Goal: Answer question/provide support

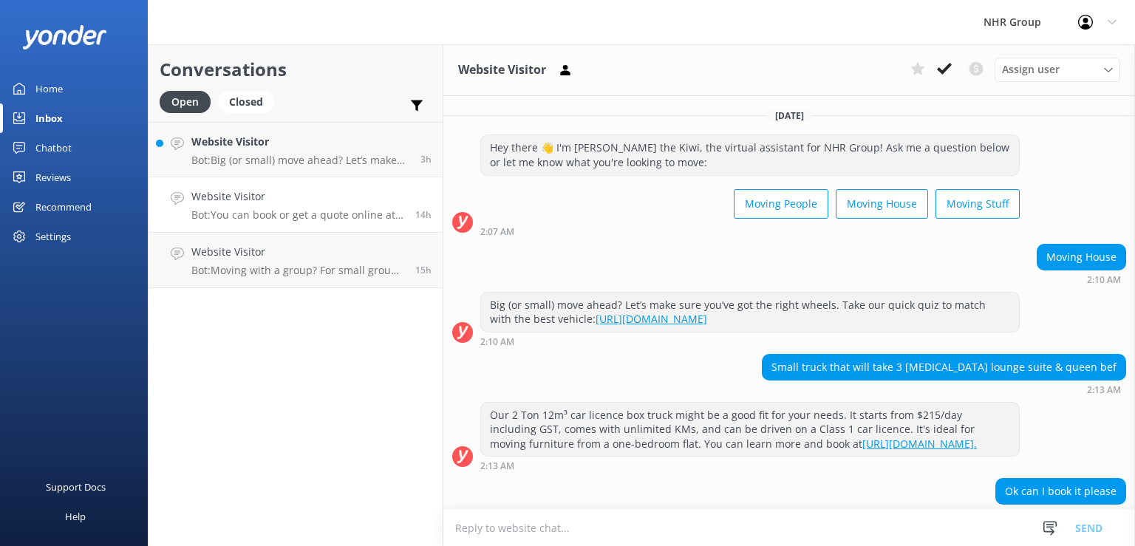
scroll to position [120, 0]
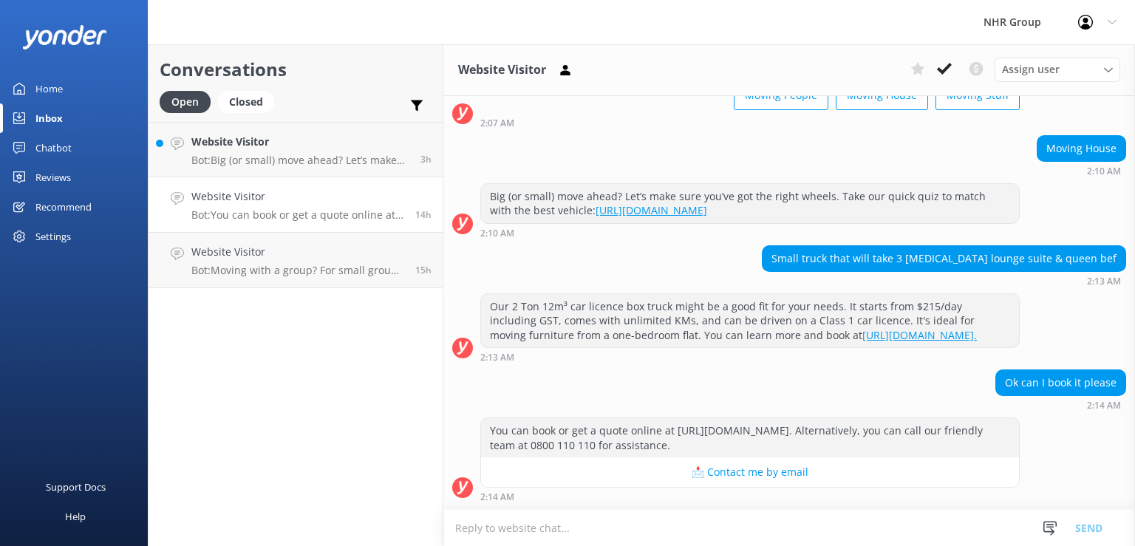
click at [591, 378] on div "Ok can I book it please 2:14 AM" at bounding box center [790, 390] width 692 height 41
click at [899, 372] on div "Ok can I book it please 2:14 AM" at bounding box center [790, 390] width 692 height 41
click at [292, 154] on div "Website Visitor Bot: Big (or small) move ahead? Let’s make sure you’ve got the …" at bounding box center [300, 150] width 218 height 32
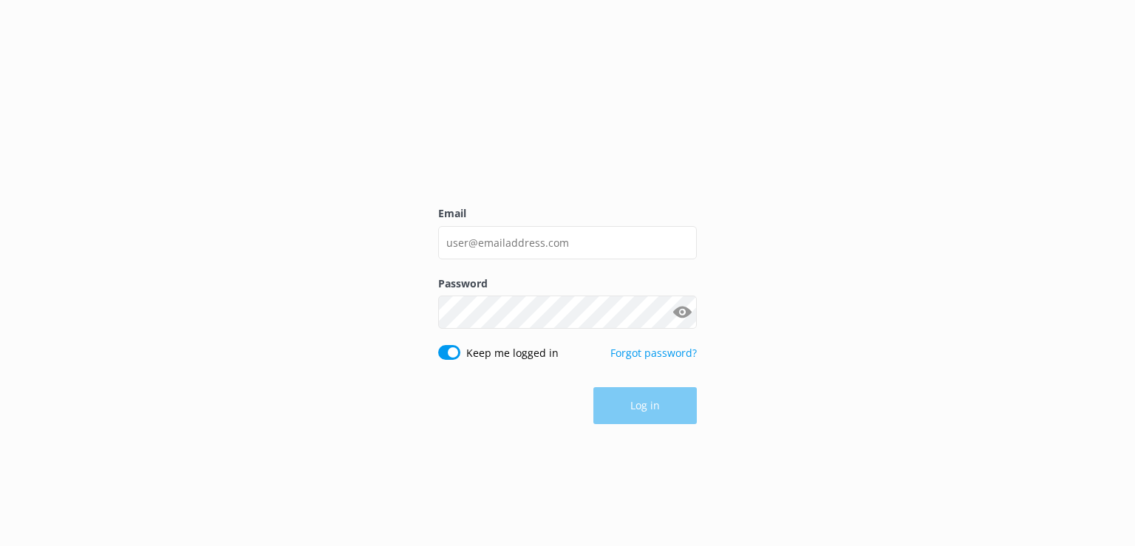
type input "[EMAIL_ADDRESS][DOMAIN_NAME]"
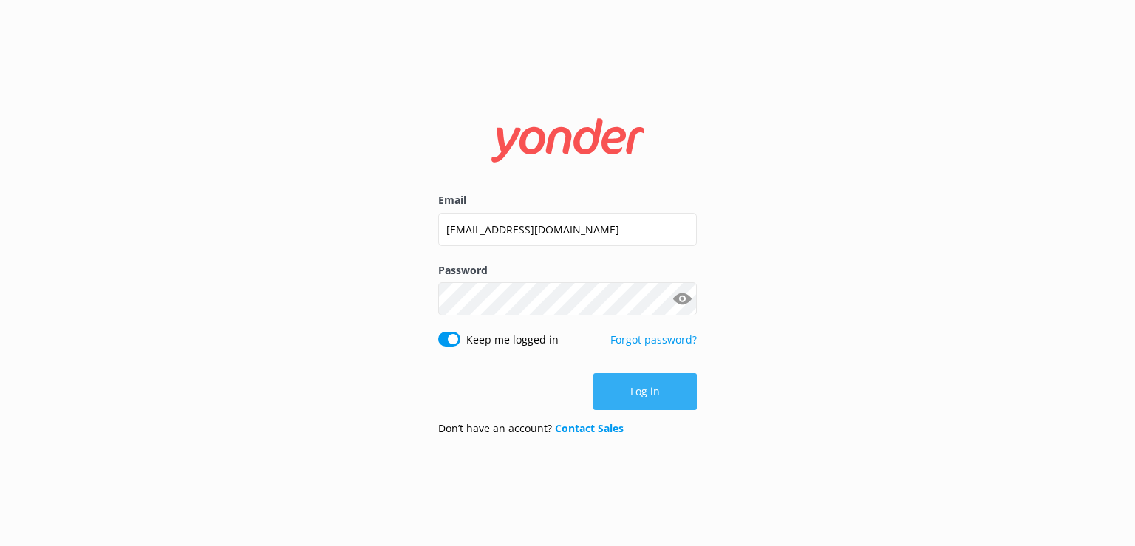
click at [648, 402] on button "Log in" at bounding box center [645, 391] width 103 height 37
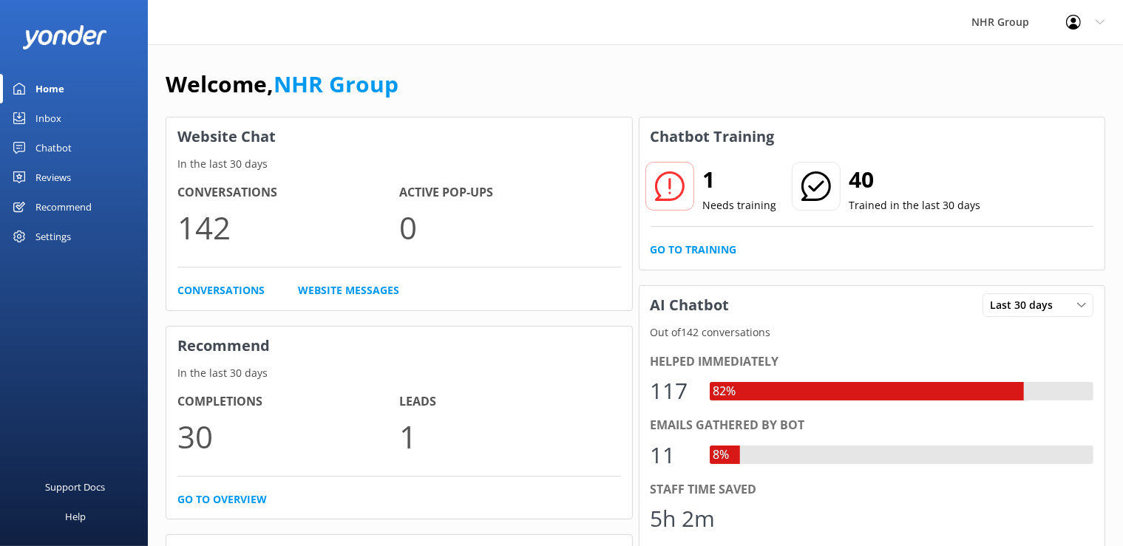
click at [59, 154] on div "Chatbot" at bounding box center [53, 148] width 36 height 30
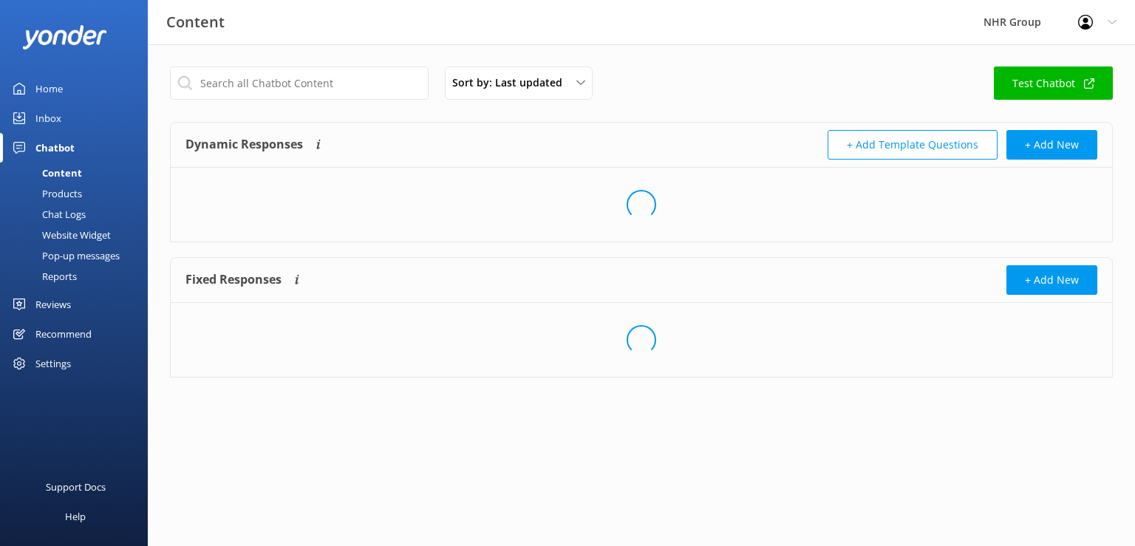
click at [59, 153] on div "Chatbot" at bounding box center [54, 148] width 39 height 30
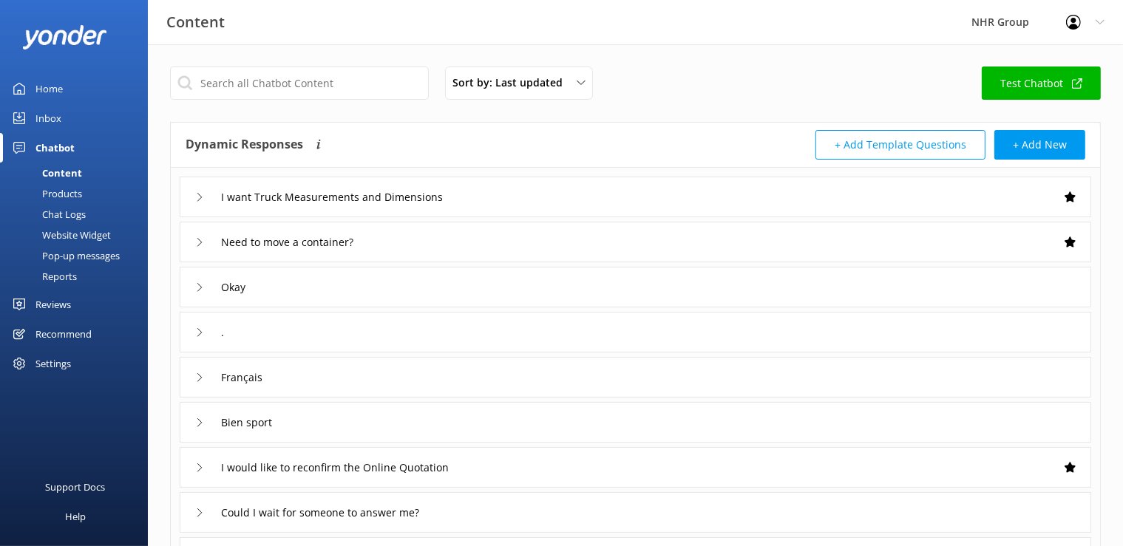
click at [62, 151] on div "Chatbot" at bounding box center [54, 148] width 39 height 30
click at [64, 119] on link "Inbox" at bounding box center [74, 118] width 148 height 30
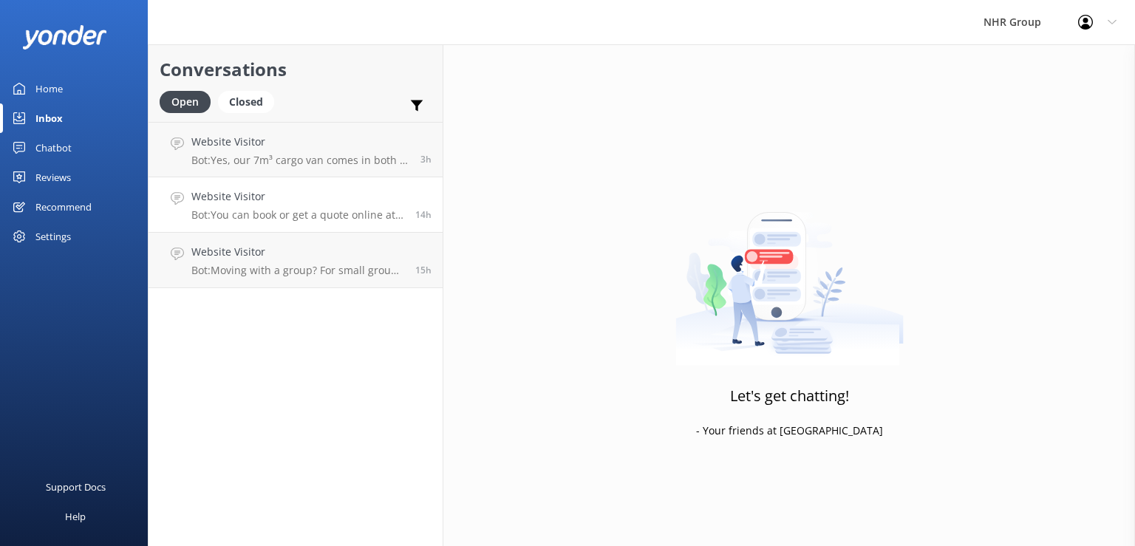
click at [280, 214] on p "Bot: You can book or get a quote online at [URL][DOMAIN_NAME]. Alternatively, y…" at bounding box center [297, 214] width 213 height 13
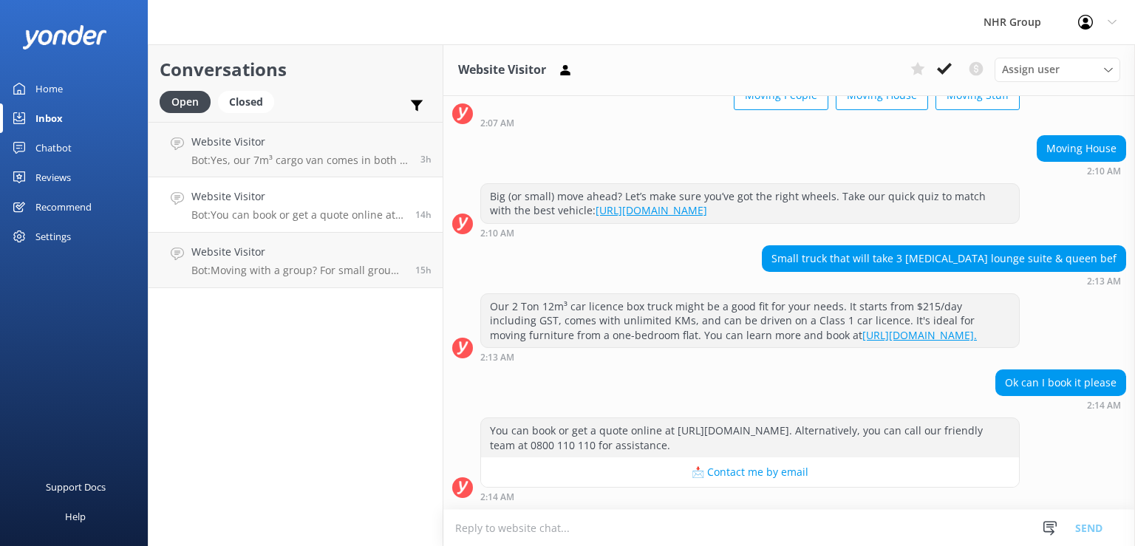
scroll to position [120, 0]
click at [295, 158] on p "Bot: Yes, our 7m³ cargo van comes in both 2 or 3 seater options. You can learn …" at bounding box center [300, 160] width 218 height 13
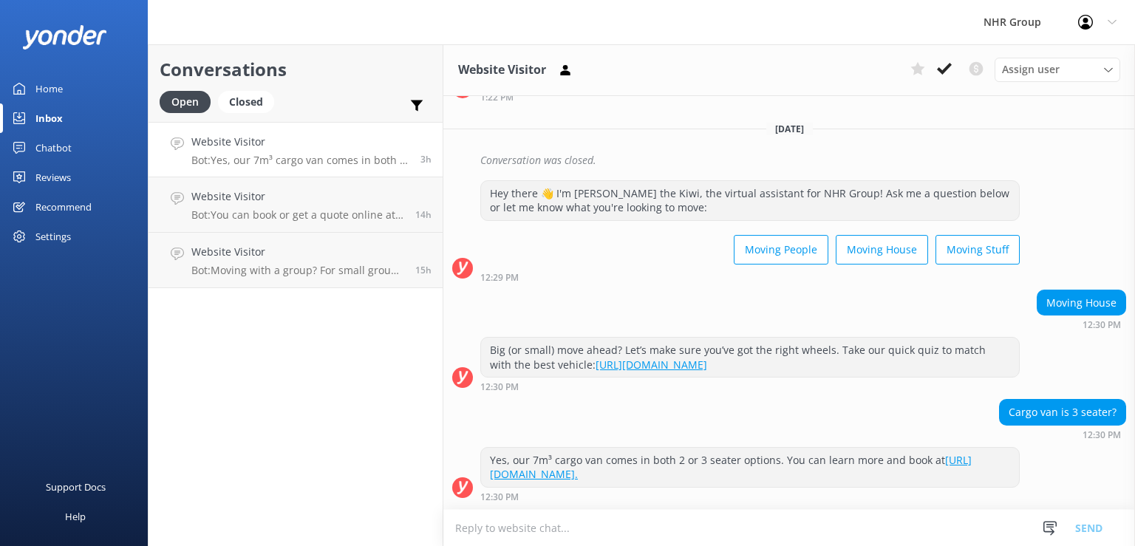
scroll to position [364, 0]
click at [652, 274] on div "12:29 PM" at bounding box center [751, 277] width 540 height 10
